Goal: Task Accomplishment & Management: Manage account settings

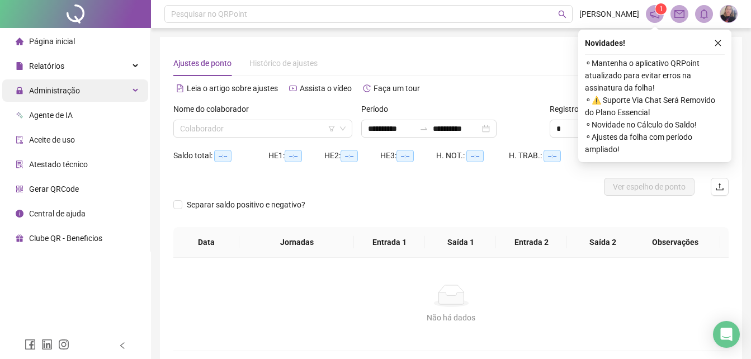
click at [130, 88] on div "Administração" at bounding box center [75, 90] width 146 height 22
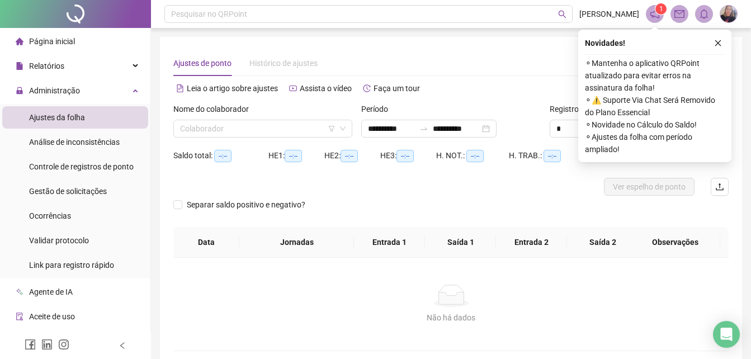
click at [62, 117] on span "Ajustes da folha" at bounding box center [57, 117] width 56 height 9
click at [224, 130] on input "search" at bounding box center [258, 128] width 156 height 17
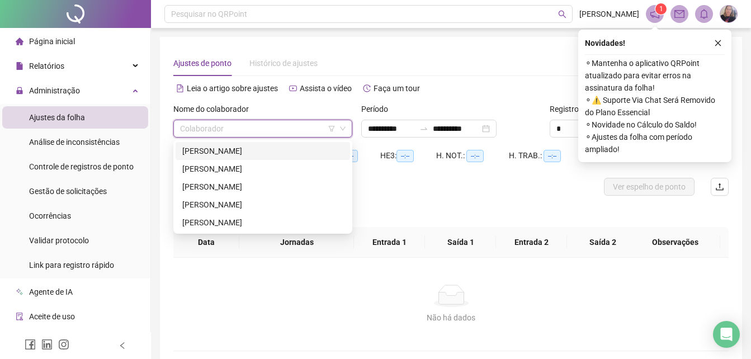
click at [223, 148] on div "[PERSON_NAME]" at bounding box center [262, 151] width 161 height 12
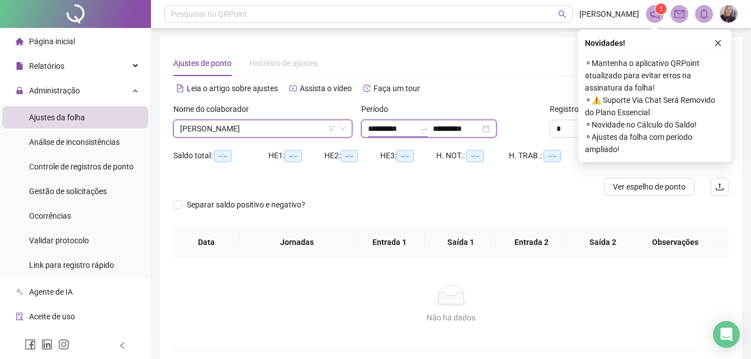
click at [375, 126] on input "**********" at bounding box center [391, 129] width 47 height 12
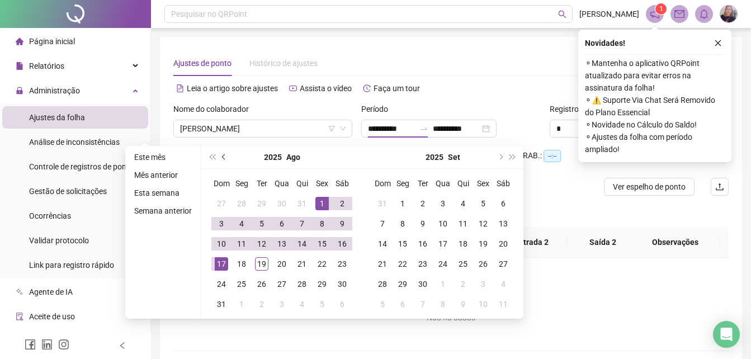
click at [223, 158] on span "prev-year" at bounding box center [225, 157] width 6 height 6
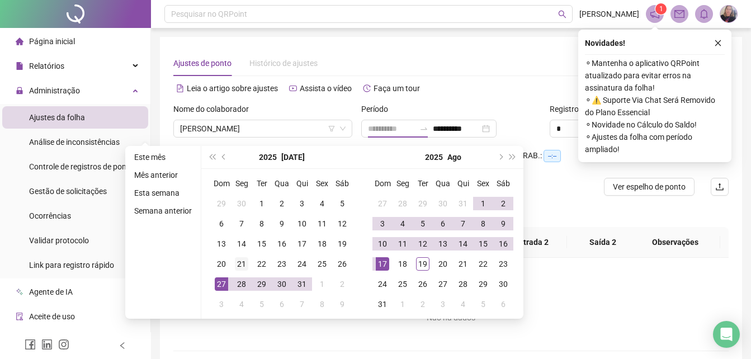
type input "**********"
click at [243, 261] on div "21" at bounding box center [241, 263] width 13 height 13
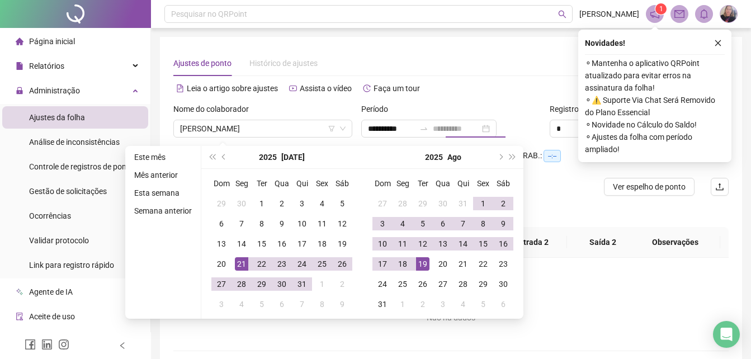
click at [422, 262] on div "19" at bounding box center [422, 263] width 13 height 13
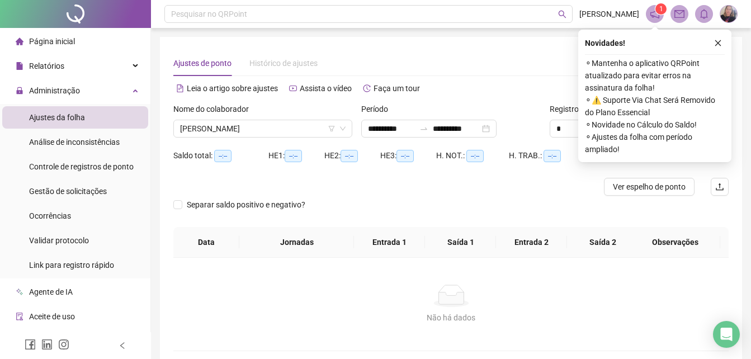
click at [511, 51] on div "Ajustes de ponto Histórico de ajustes" at bounding box center [451, 63] width 556 height 26
click at [480, 128] on input "**********" at bounding box center [456, 129] width 47 height 12
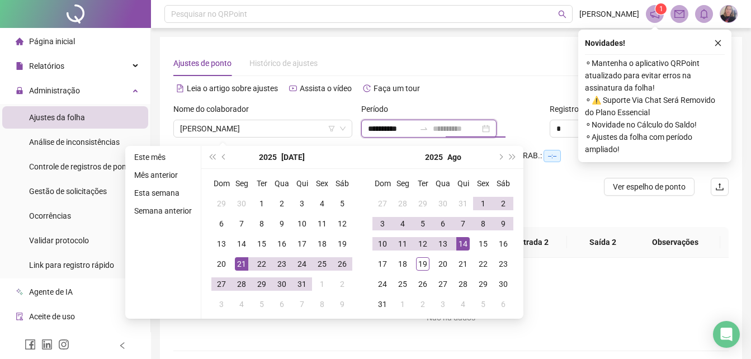
type input "**********"
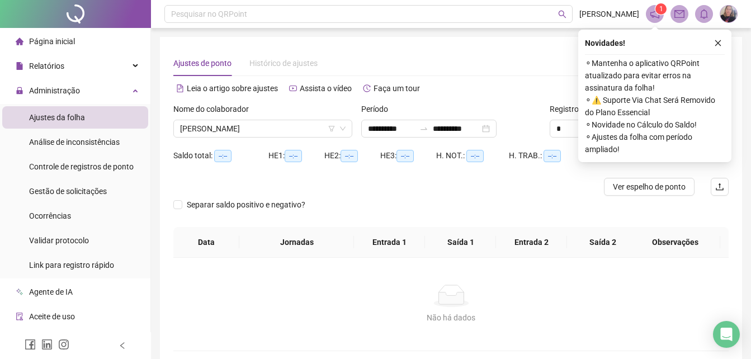
drag, startPoint x: 589, startPoint y: 299, endPoint x: 592, endPoint y: 293, distance: 7.0
click at [590, 299] on div "Não há dados" at bounding box center [451, 296] width 529 height 22
click at [721, 42] on icon "close" at bounding box center [718, 43] width 8 height 8
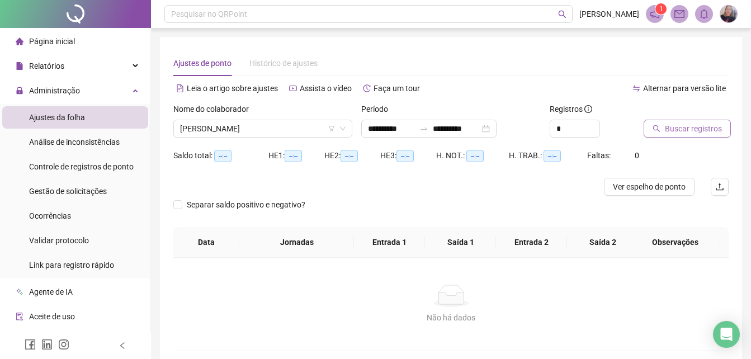
click at [704, 128] on span "Buscar registros" at bounding box center [693, 129] width 57 height 12
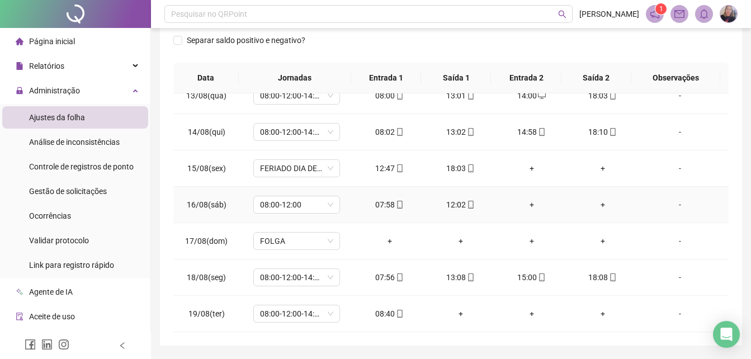
scroll to position [244, 0]
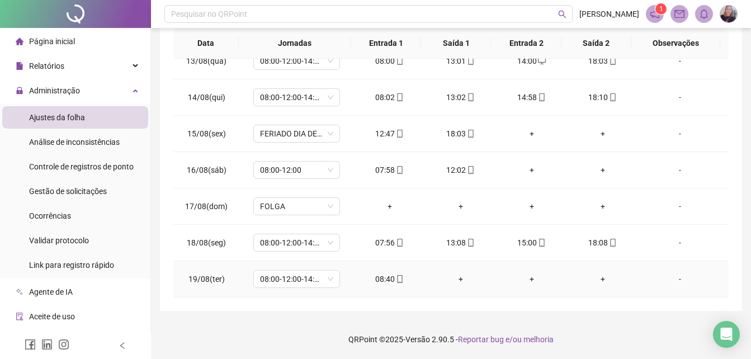
click at [673, 281] on div "-" at bounding box center [680, 279] width 66 height 12
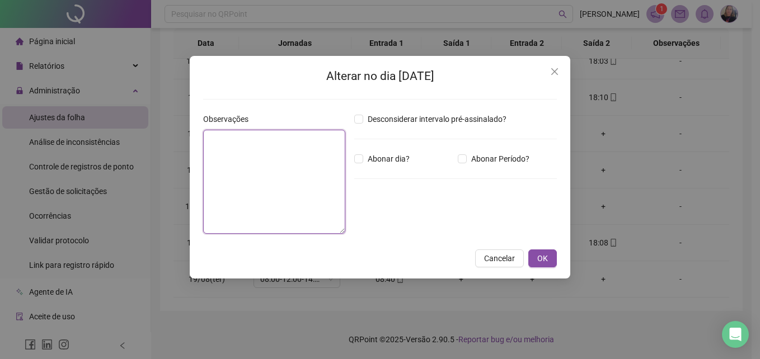
click at [274, 178] on textarea at bounding box center [274, 182] width 142 height 104
type textarea "*"
type textarea "**********"
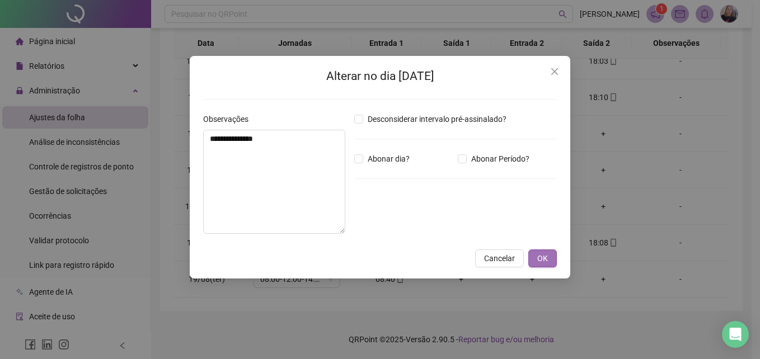
click at [538, 262] on span "OK" at bounding box center [542, 258] width 11 height 12
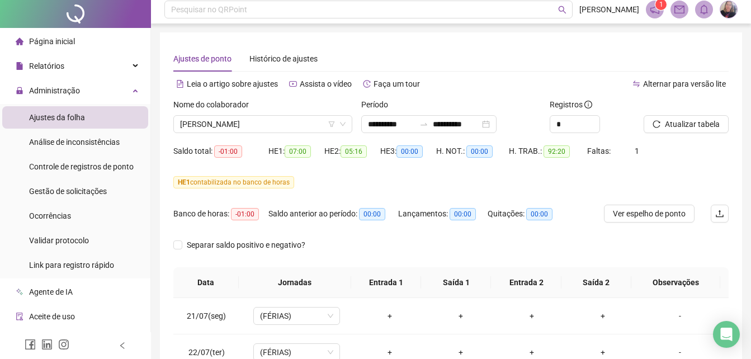
scroll to position [0, 0]
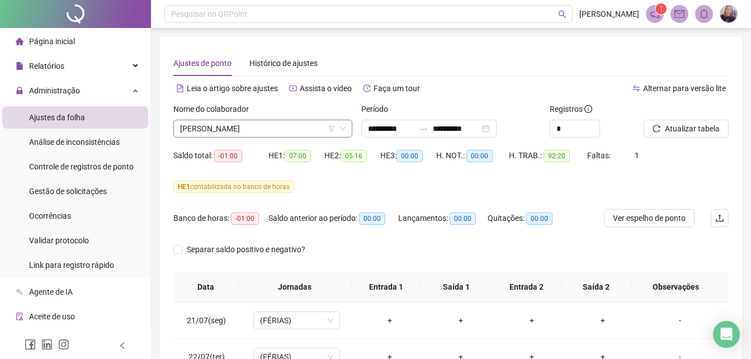
click at [244, 128] on span "[PERSON_NAME]" at bounding box center [263, 128] width 166 height 17
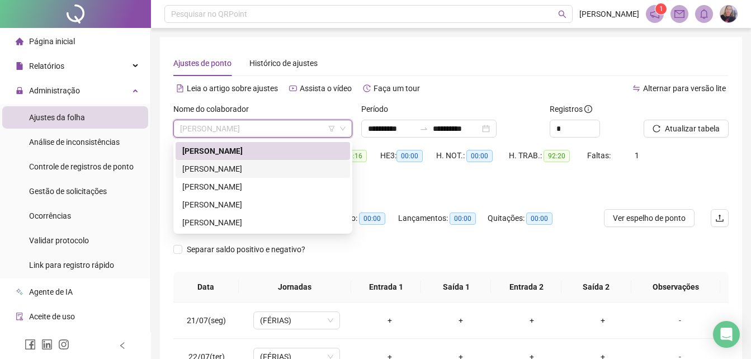
click at [220, 167] on div "ALEXSANDERSON [PERSON_NAME] [PERSON_NAME]" at bounding box center [262, 169] width 161 height 12
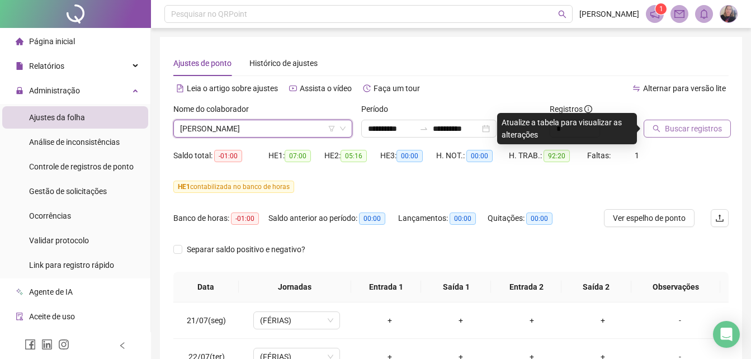
click at [707, 130] on span "Buscar registros" at bounding box center [693, 129] width 57 height 12
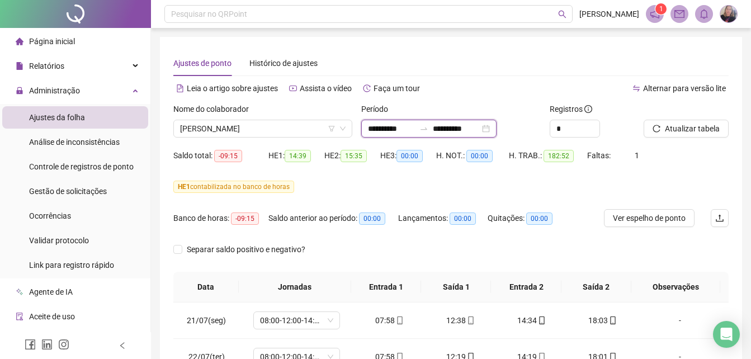
click at [468, 128] on input "**********" at bounding box center [456, 129] width 47 height 12
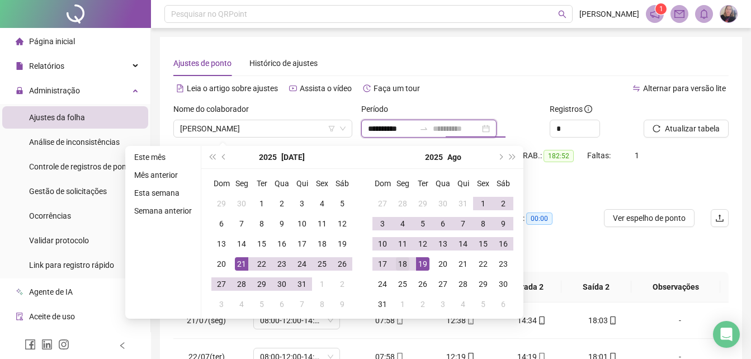
type input "**********"
click at [399, 265] on div "18" at bounding box center [402, 263] width 13 height 13
type input "**********"
click at [297, 128] on span "ALEXSANDERSON [PERSON_NAME] [PERSON_NAME]" at bounding box center [263, 128] width 166 height 17
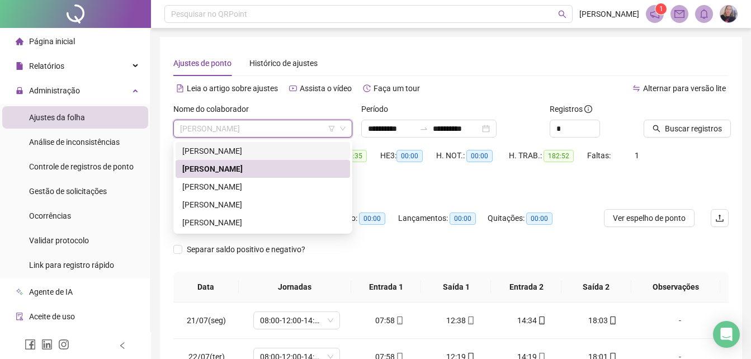
click at [256, 148] on div "[PERSON_NAME]" at bounding box center [262, 151] width 161 height 12
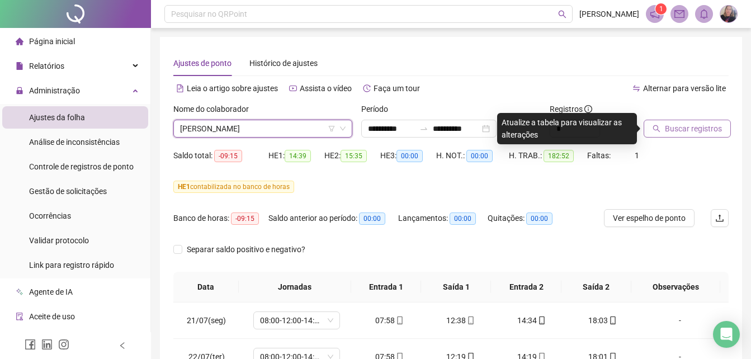
click at [689, 130] on span "Buscar registros" at bounding box center [693, 129] width 57 height 12
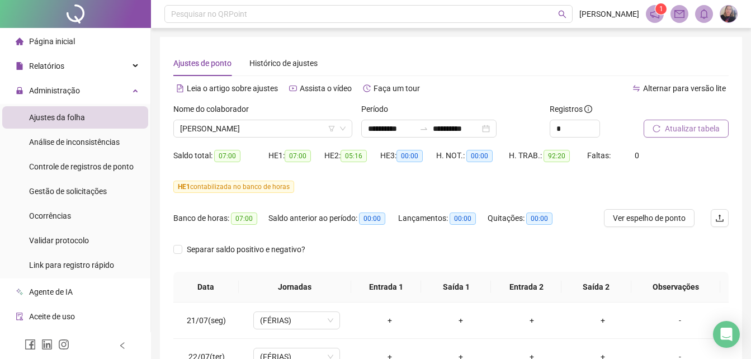
click at [694, 130] on span "Atualizar tabela" at bounding box center [692, 129] width 55 height 12
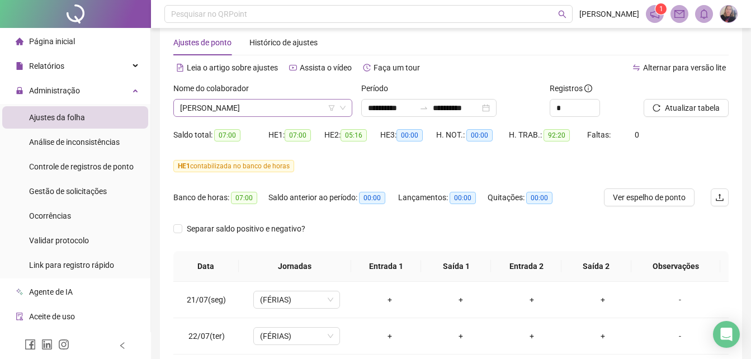
scroll to position [20, 0]
click at [250, 107] on span "[PERSON_NAME]" at bounding box center [263, 108] width 166 height 17
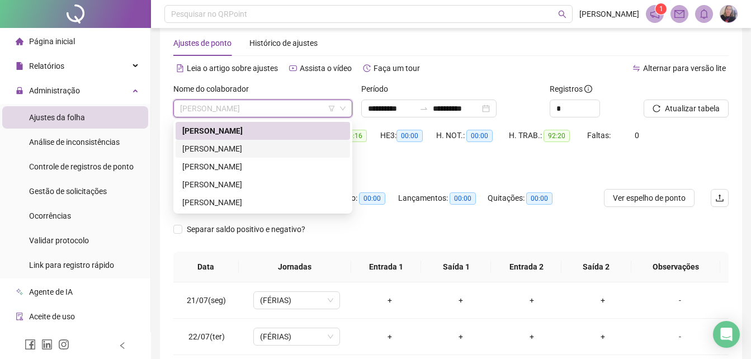
click at [224, 147] on div "ALEXSANDERSON [PERSON_NAME] [PERSON_NAME]" at bounding box center [262, 149] width 161 height 12
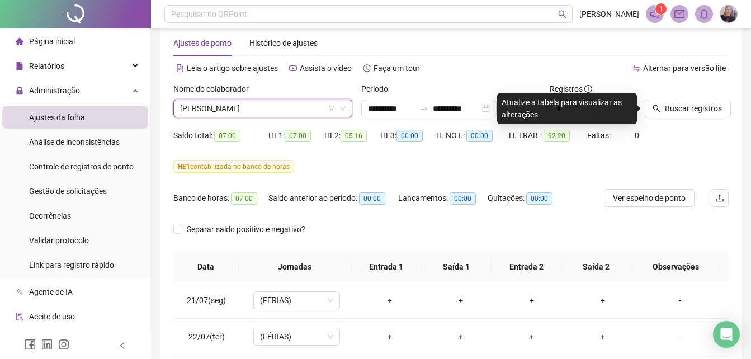
drag, startPoint x: 694, startPoint y: 109, endPoint x: 580, endPoint y: 224, distance: 161.8
click at [693, 111] on span "Buscar registros" at bounding box center [693, 108] width 57 height 12
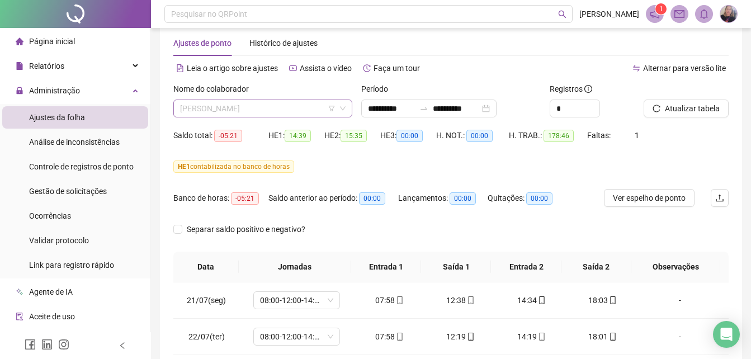
click at [276, 104] on span "ALEXSANDERSON [PERSON_NAME] [PERSON_NAME]" at bounding box center [263, 108] width 166 height 17
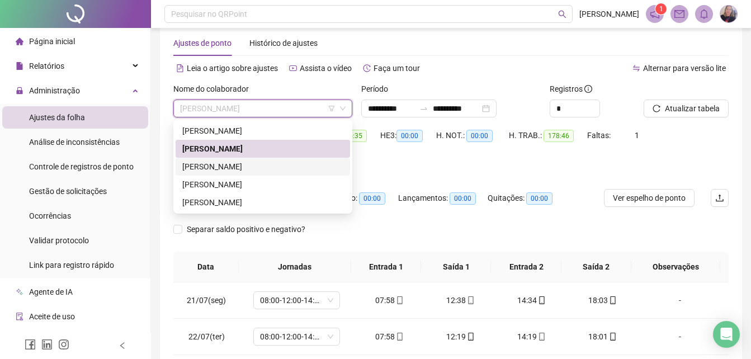
click at [209, 167] on div "[PERSON_NAME]" at bounding box center [262, 167] width 161 height 12
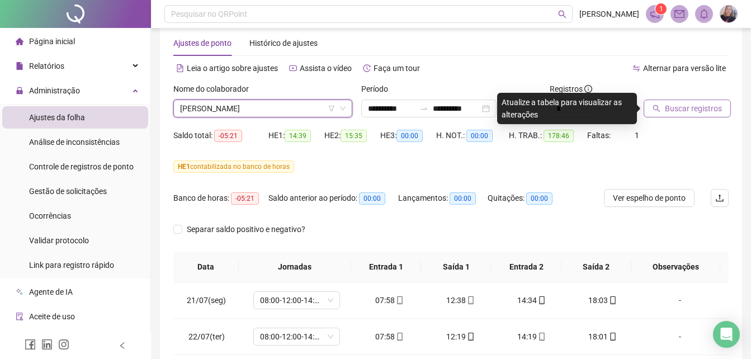
click at [687, 110] on span "Buscar registros" at bounding box center [693, 108] width 57 height 12
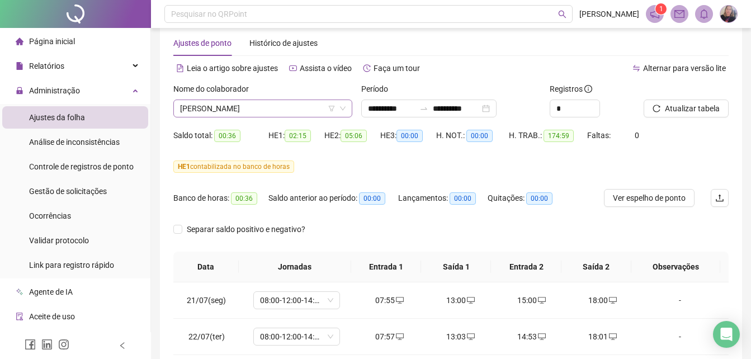
click at [253, 105] on span "[PERSON_NAME]" at bounding box center [263, 108] width 166 height 17
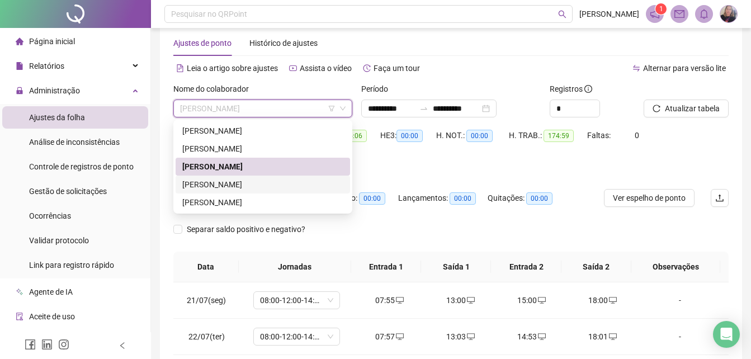
click at [233, 183] on div "[PERSON_NAME] [PERSON_NAME]" at bounding box center [262, 184] width 161 height 12
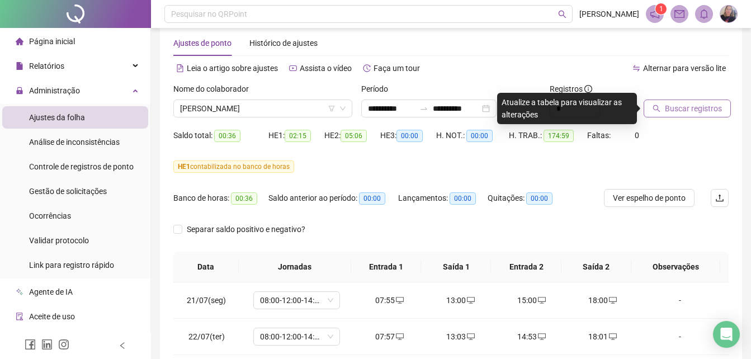
click at [689, 108] on span "Buscar registros" at bounding box center [693, 108] width 57 height 12
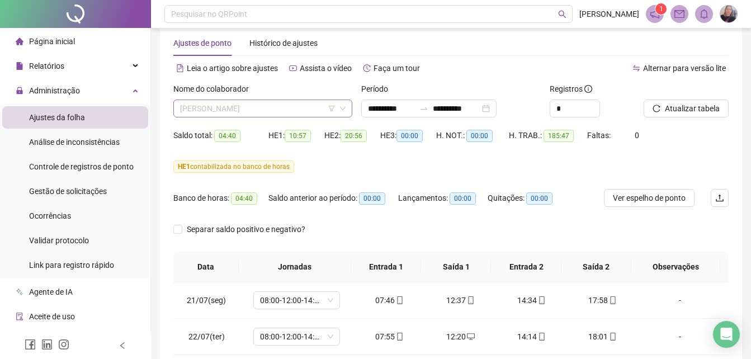
click at [246, 105] on span "[PERSON_NAME] [PERSON_NAME]" at bounding box center [263, 108] width 166 height 17
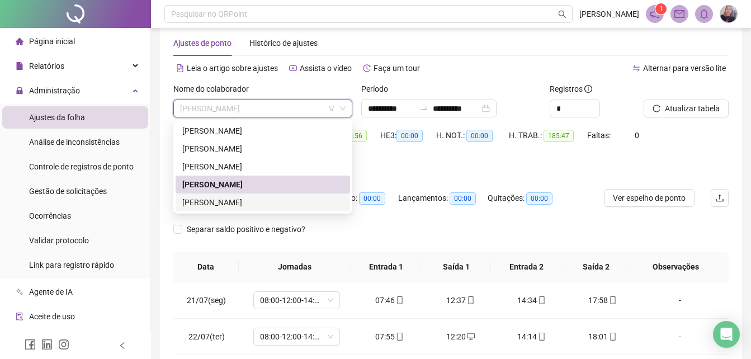
click at [213, 199] on div "[PERSON_NAME]" at bounding box center [262, 202] width 161 height 12
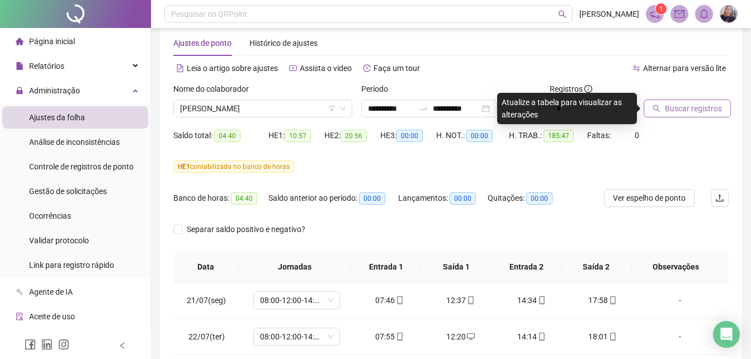
click at [707, 106] on span "Buscar registros" at bounding box center [693, 108] width 57 height 12
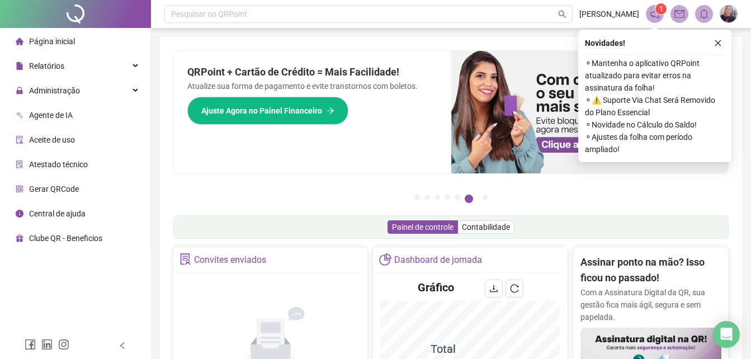
click at [49, 140] on span "Aceite de uso" at bounding box center [52, 139] width 46 height 9
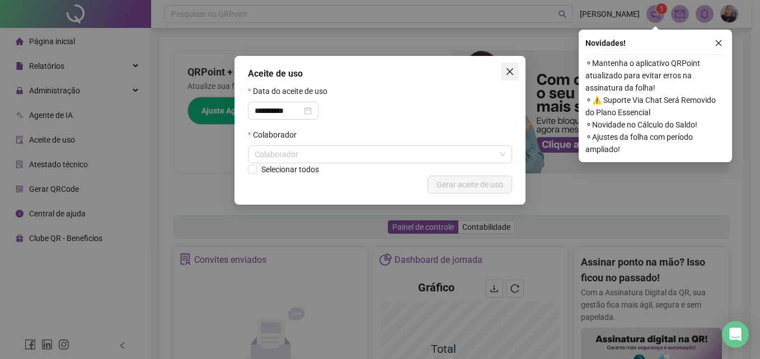
click at [510, 72] on icon "close" at bounding box center [509, 71] width 7 height 7
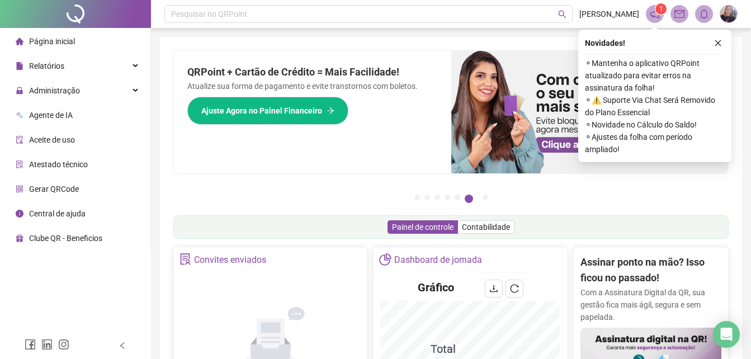
drag, startPoint x: 727, startPoint y: 41, endPoint x: 585, endPoint y: 21, distance: 143.6
click at [726, 41] on div "Novidades ! ⚬ Mantenha o aplicativo QRPoint atualizado para evitar erros na ass…" at bounding box center [655, 96] width 153 height 133
drag, startPoint x: 131, startPoint y: 91, endPoint x: 123, endPoint y: 87, distance: 9.3
click at [130, 91] on div "Administração" at bounding box center [75, 90] width 146 height 22
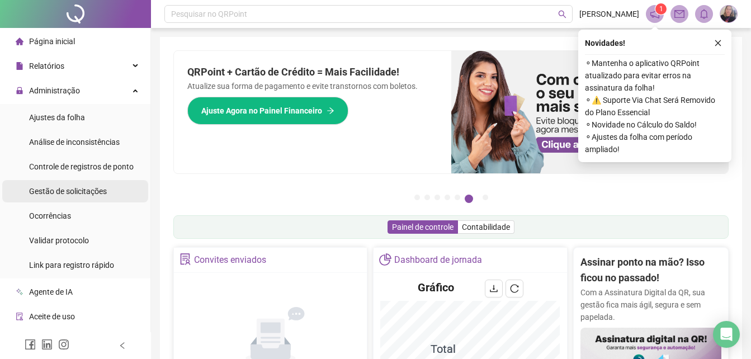
click at [68, 190] on span "Gestão de solicitações" at bounding box center [68, 191] width 78 height 9
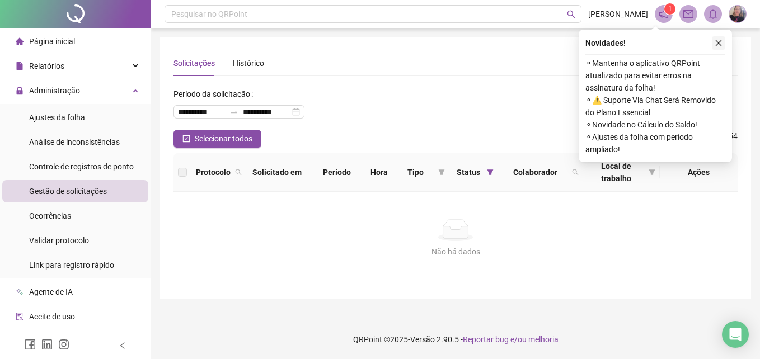
click at [721, 44] on icon "close" at bounding box center [718, 43] width 8 height 8
